Goal: Information Seeking & Learning: Learn about a topic

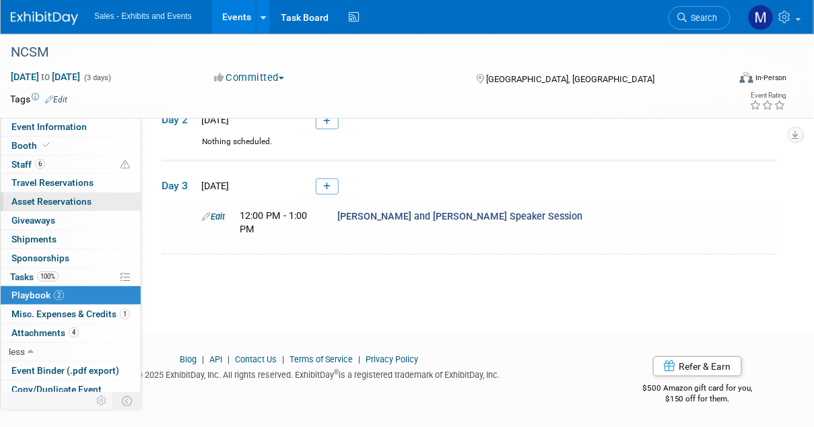
scroll to position [61, 0]
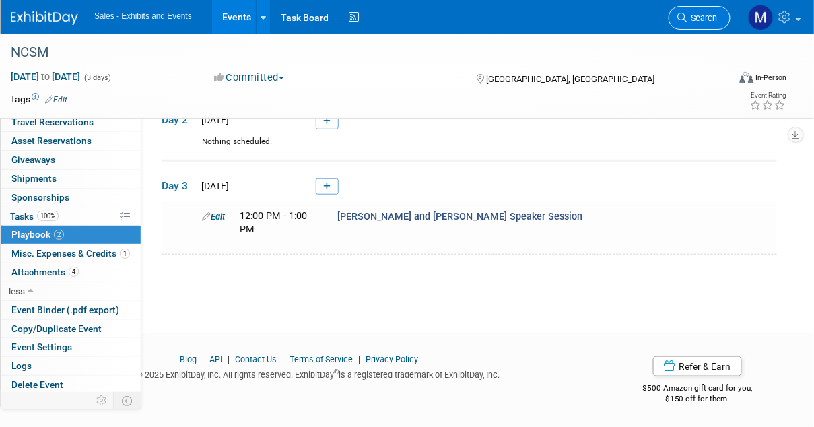
click at [703, 17] on span "Search" at bounding box center [702, 18] width 31 height 10
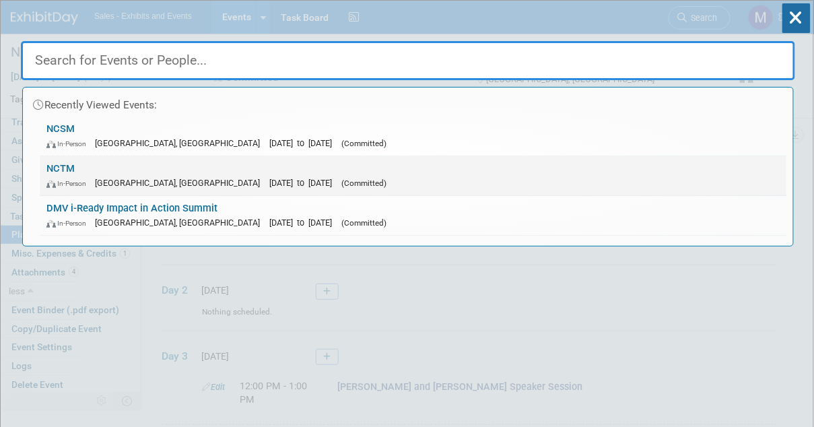
click at [476, 176] on div "In-Person [GEOGRAPHIC_DATA], [GEOGRAPHIC_DATA] [DATE] to [DATE] (Committed)" at bounding box center [413, 183] width 734 height 14
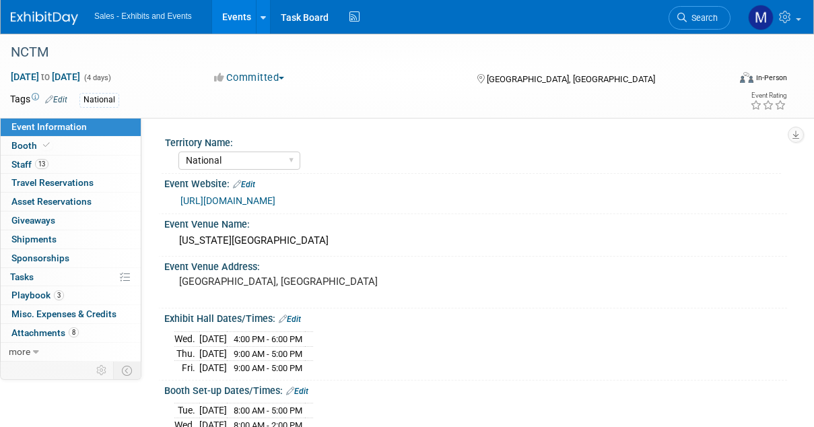
select select "National"
click at [49, 241] on span "Shipments 0" at bounding box center [33, 239] width 45 height 11
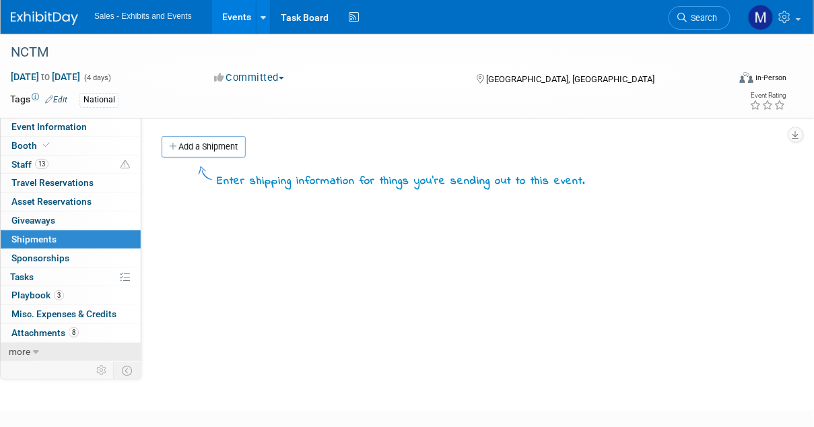
click at [28, 356] on span "more" at bounding box center [20, 351] width 22 height 11
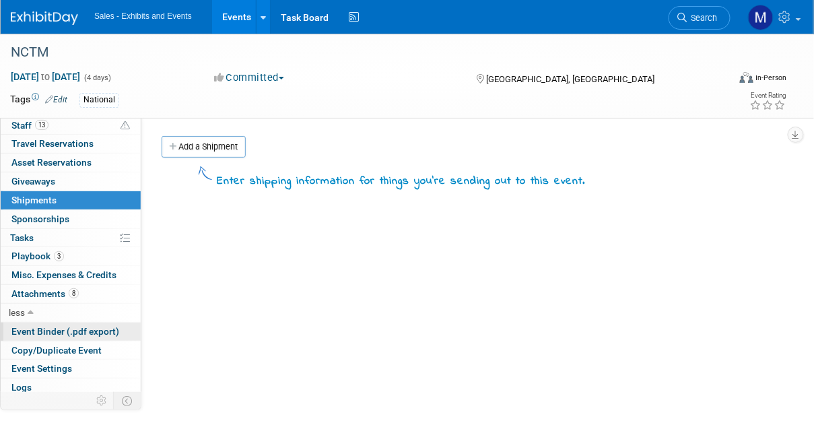
scroll to position [61, 0]
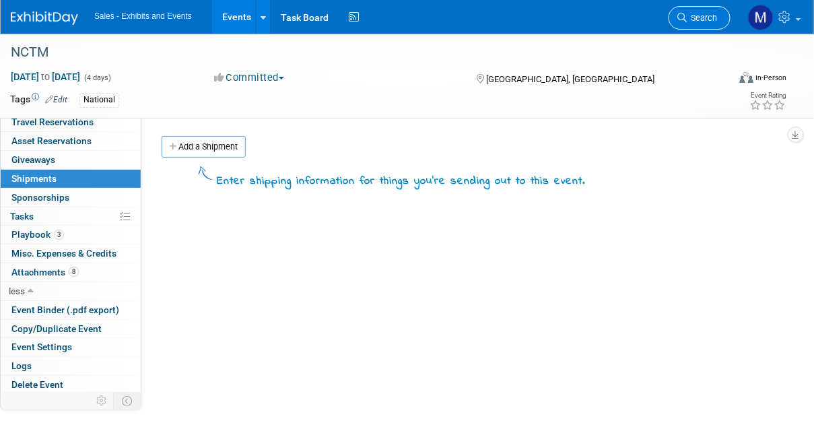
click at [705, 14] on span "Search" at bounding box center [702, 18] width 31 height 10
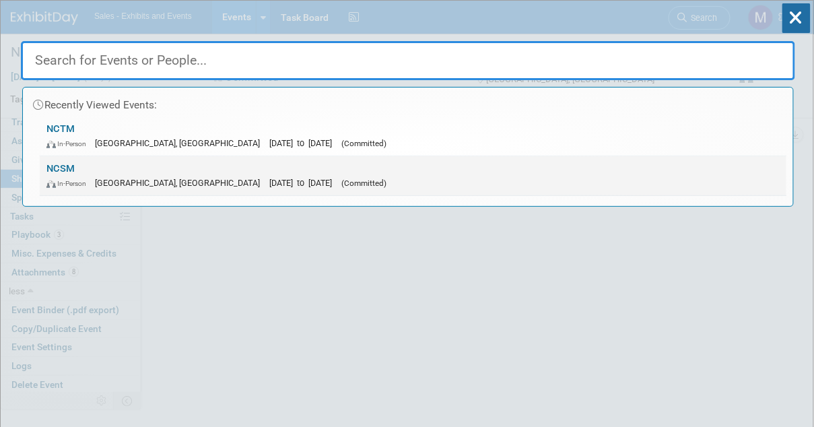
click at [503, 170] on link "NCSM In-Person Atlanta, GA Oct 13, 2025 to Oct 15, 2025 (Committed)" at bounding box center [413, 175] width 747 height 39
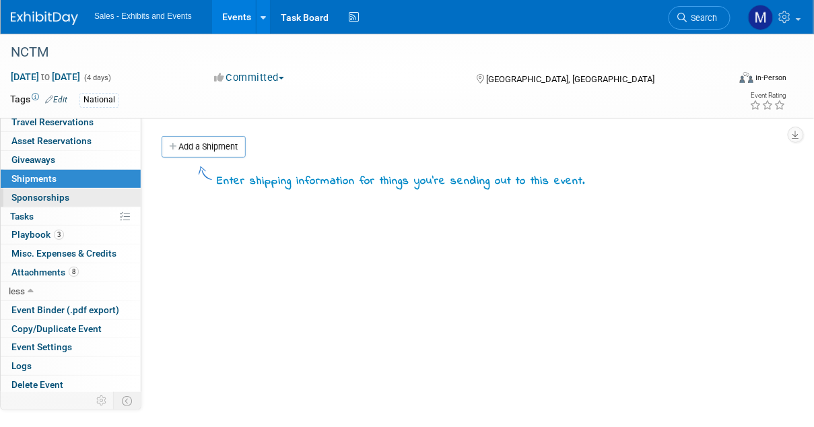
scroll to position [0, 0]
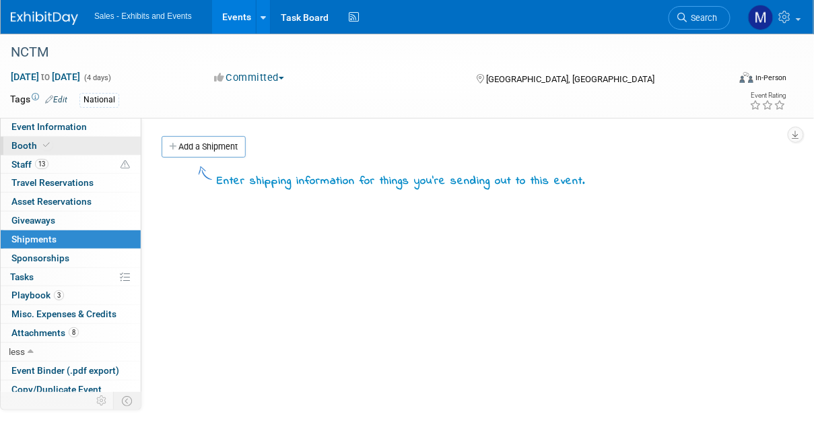
click at [69, 149] on link "Booth" at bounding box center [71, 146] width 140 height 18
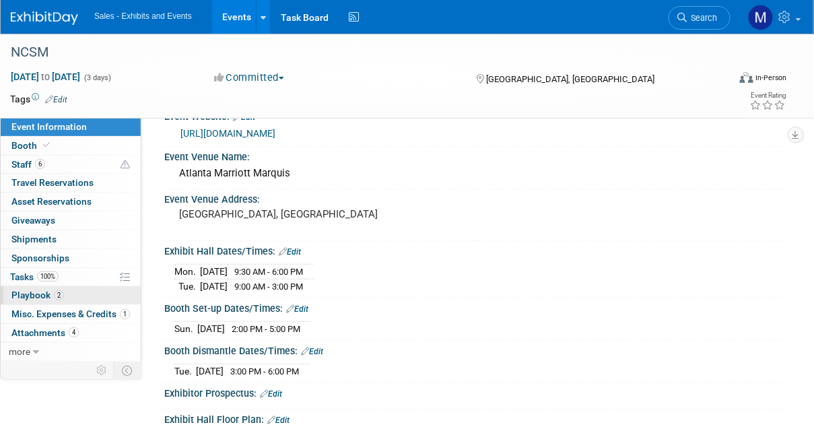
scroll to position [67, 0]
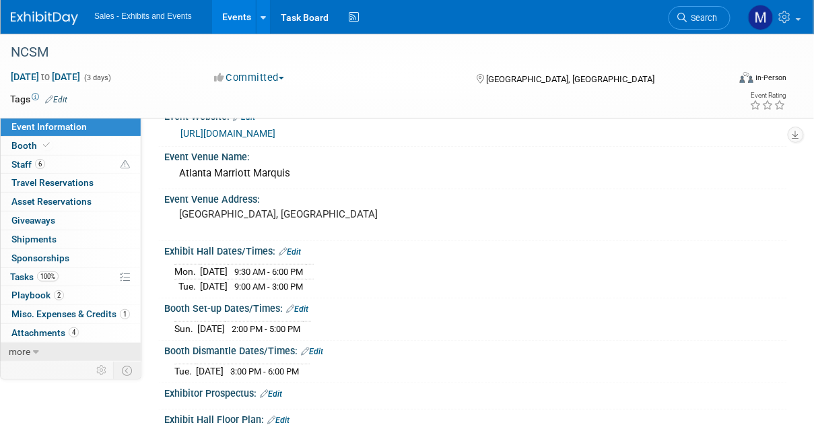
click at [14, 350] on span "more" at bounding box center [20, 351] width 22 height 11
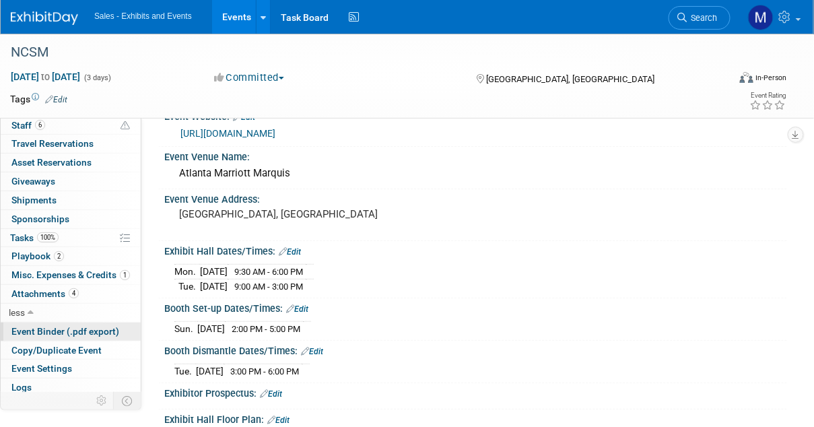
scroll to position [61, 0]
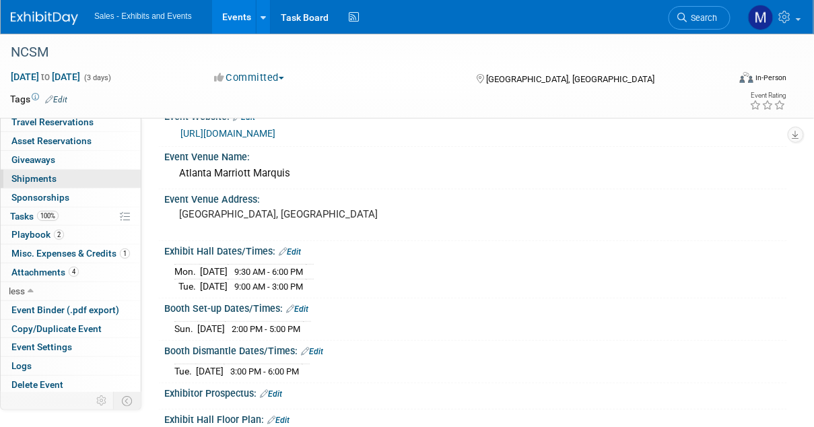
click at [63, 181] on link "0 Shipments 0" at bounding box center [71, 179] width 140 height 18
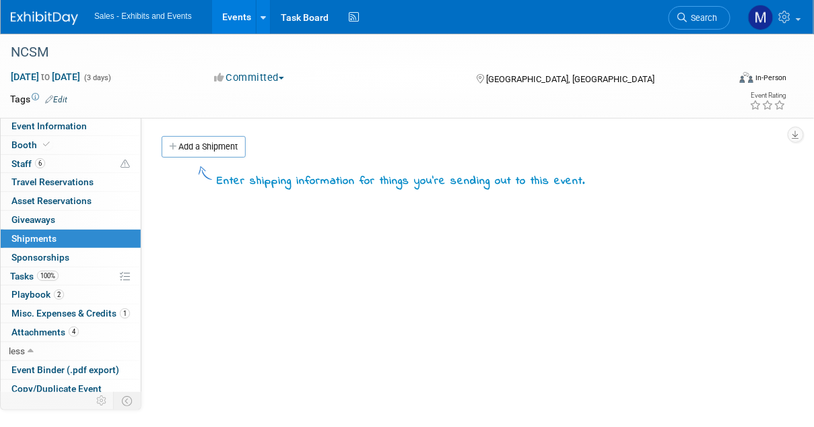
scroll to position [0, 0]
click at [53, 224] on span "Giveaways 0" at bounding box center [33, 220] width 44 height 11
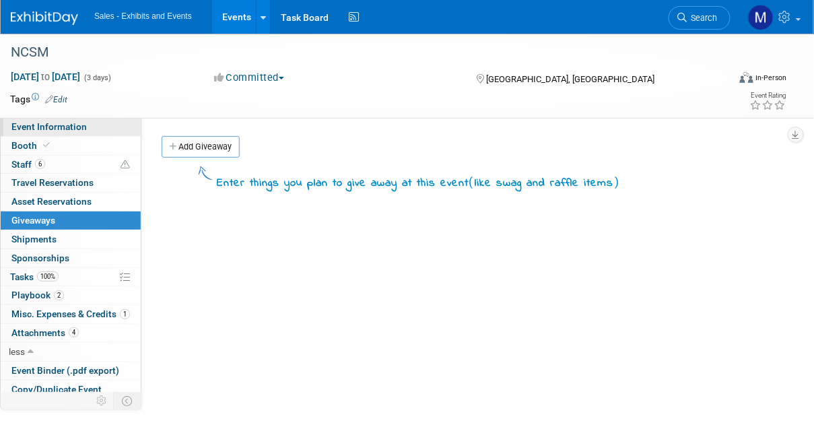
click at [57, 129] on span "Event Information" at bounding box center [48, 126] width 75 height 11
